Goal: Task Accomplishment & Management: Use online tool/utility

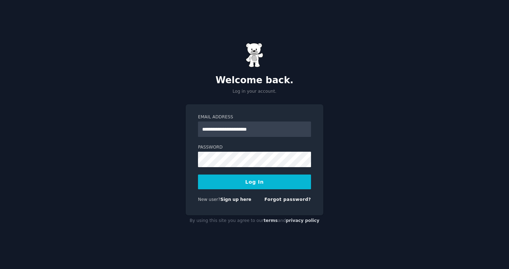
type input "**********"
click at [255, 184] on button "Log In" at bounding box center [254, 181] width 113 height 15
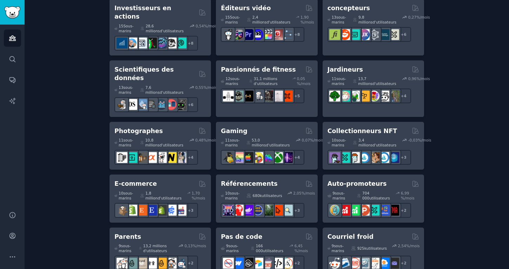
scroll to position [341, 0]
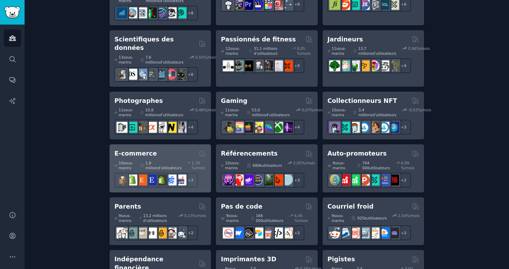
click at [169, 160] on div "1,8 million d'utilisateurs" at bounding box center [161, 165] width 42 height 10
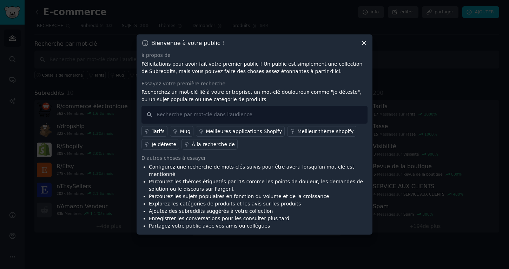
click at [168, 148] on div "Je déteste" at bounding box center [164, 144] width 25 height 7
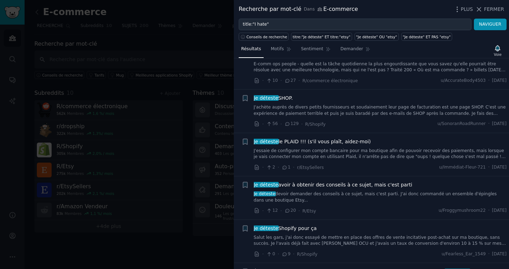
scroll to position [25, 0]
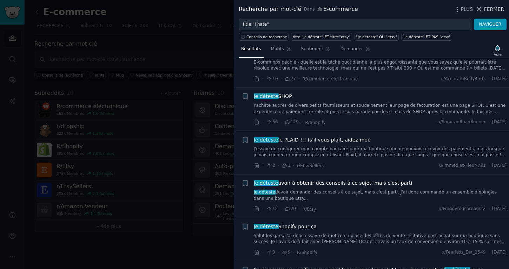
click at [482, 8] on icon at bounding box center [478, 9] width 7 height 7
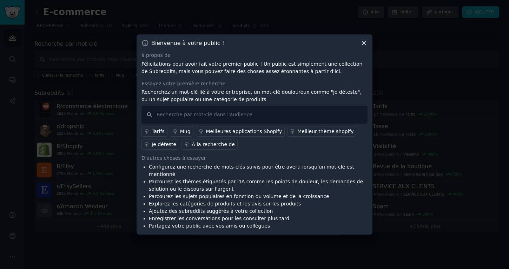
click at [38, 12] on div at bounding box center [254, 134] width 509 height 269
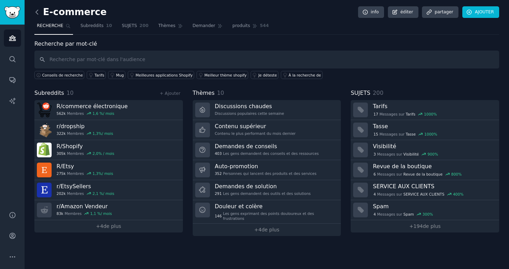
click at [38, 12] on icon at bounding box center [36, 11] width 7 height 7
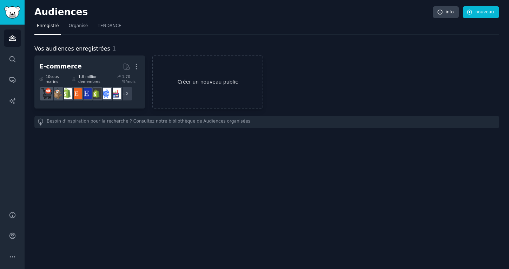
click at [190, 89] on link "Créer un nouveau public" at bounding box center [207, 81] width 110 height 53
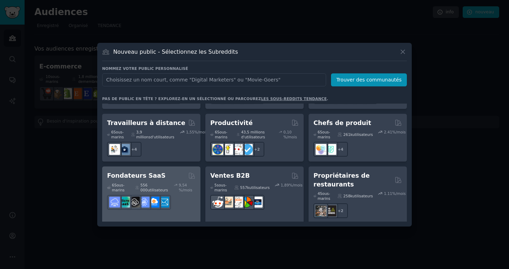
scroll to position [630, 0]
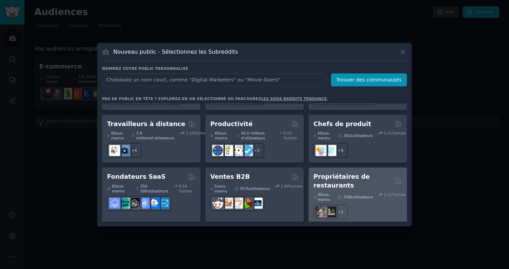
click at [351, 204] on div "+2" at bounding box center [357, 211] width 88 height 15
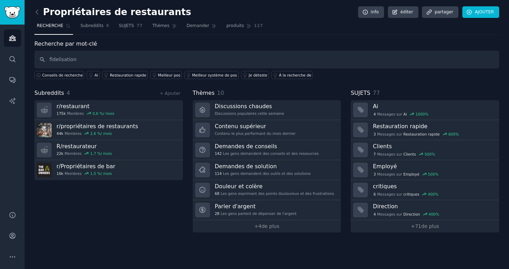
type input "fidelisation"
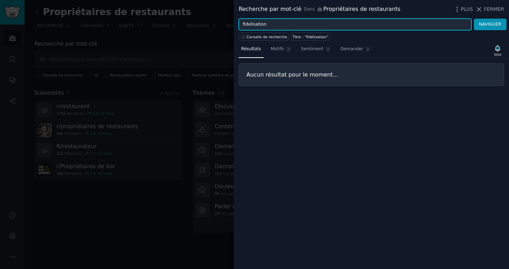
click at [335, 23] on input "fidelisation" at bounding box center [354, 25] width 233 height 12
type input "fidelisation client"
click at [490, 24] on button "NAVIGUER" at bounding box center [489, 25] width 33 height 12
drag, startPoint x: 335, startPoint y: 25, endPoint x: 233, endPoint y: 19, distance: 101.9
click at [231, 21] on div "Recherche par mot-clé Dans Propriétaires de restaurants PLUS FERMER fidelisatio…" at bounding box center [254, 134] width 509 height 269
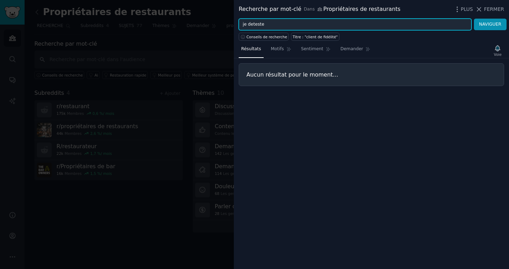
type input "je deteste"
click at [490, 24] on button "NAVIGUER" at bounding box center [489, 25] width 33 height 12
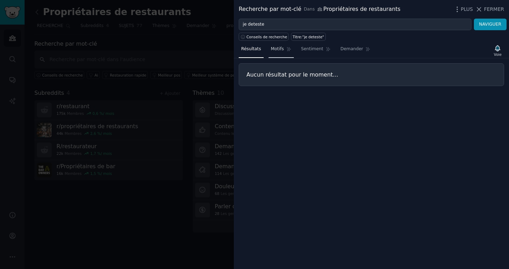
click at [280, 46] on link "Motifs" at bounding box center [280, 50] width 25 height 14
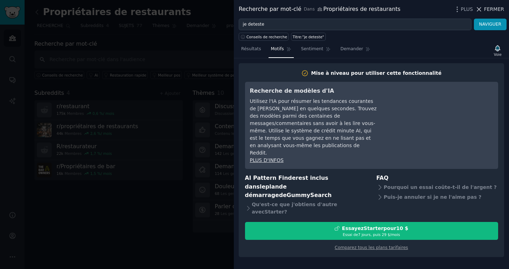
click at [478, 7] on icon at bounding box center [478, 9] width 7 height 7
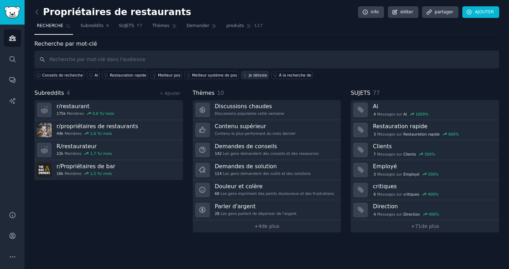
click at [254, 78] on link "Je déteste" at bounding box center [255, 75] width 28 height 8
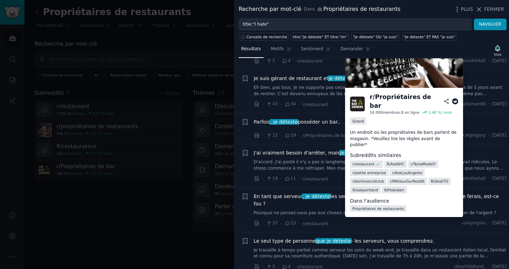
scroll to position [348, 0]
